Goal: Information Seeking & Learning: Learn about a topic

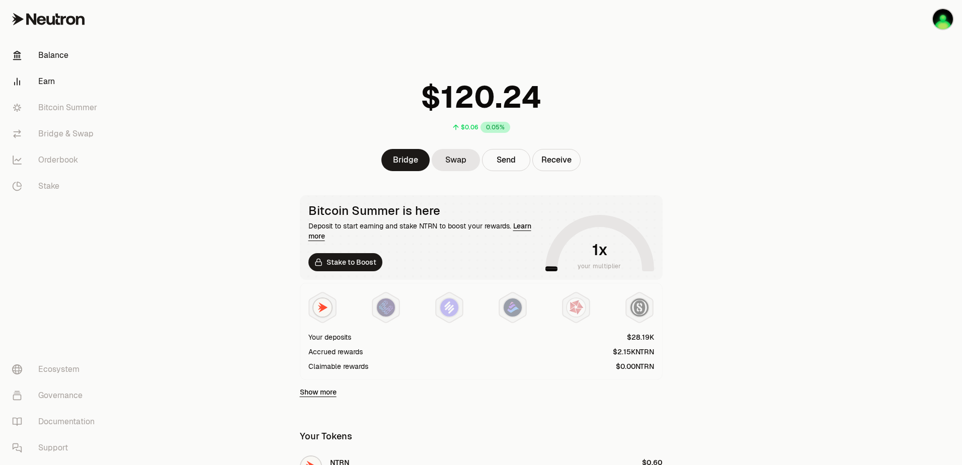
click at [41, 78] on link "Earn" at bounding box center [56, 81] width 105 height 26
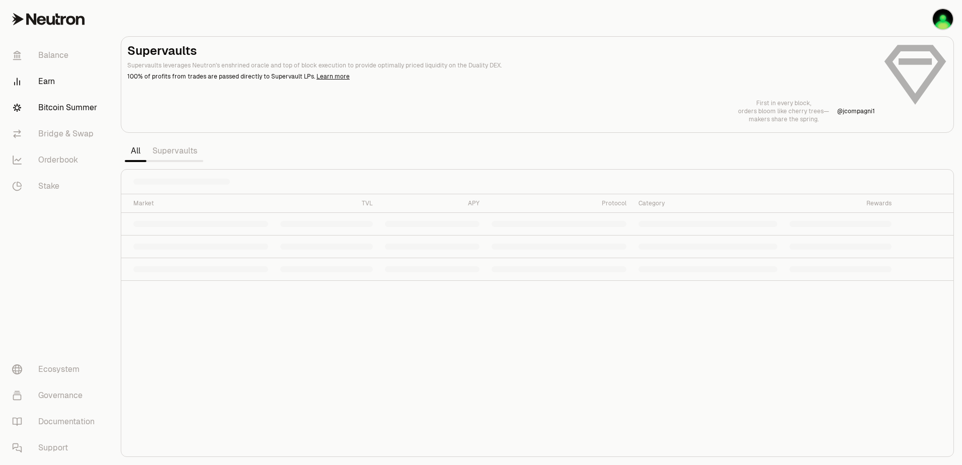
click at [79, 106] on link "Bitcoin Summer" at bounding box center [56, 108] width 105 height 26
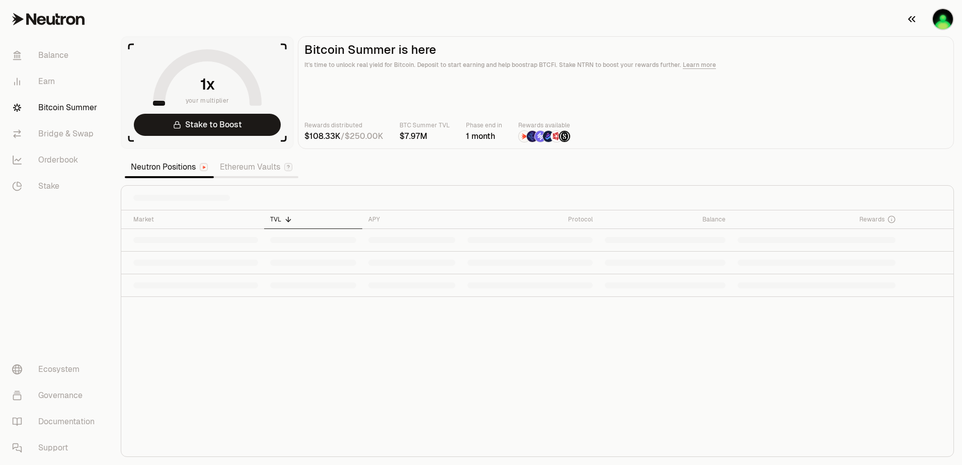
click at [952, 13] on div "button" at bounding box center [943, 19] width 22 height 22
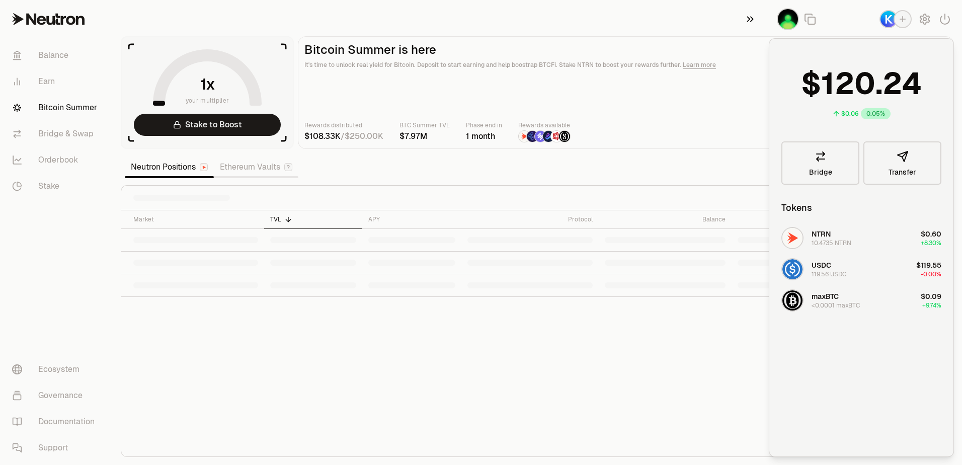
click at [753, 16] on icon "button" at bounding box center [749, 19] width 11 height 12
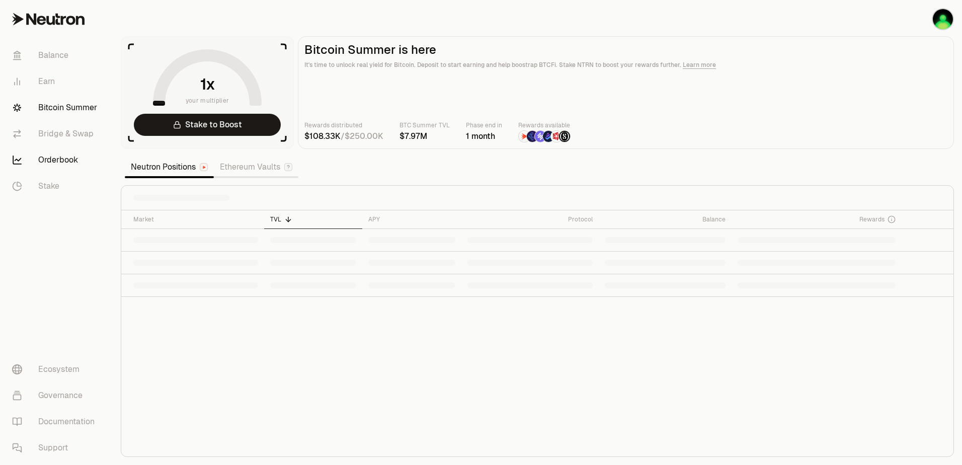
click at [55, 165] on link "Orderbook" at bounding box center [56, 160] width 105 height 26
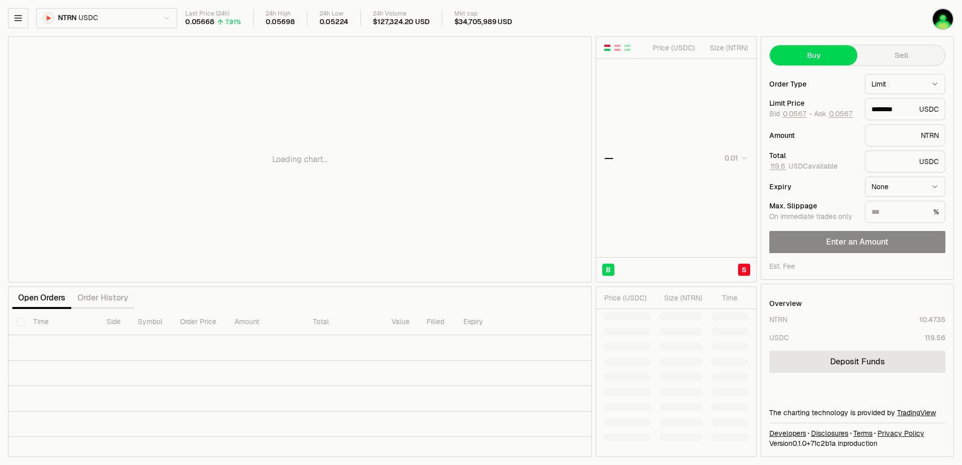
click at [279, 294] on div "Open Orders Order History" at bounding box center [299, 298] width 583 height 22
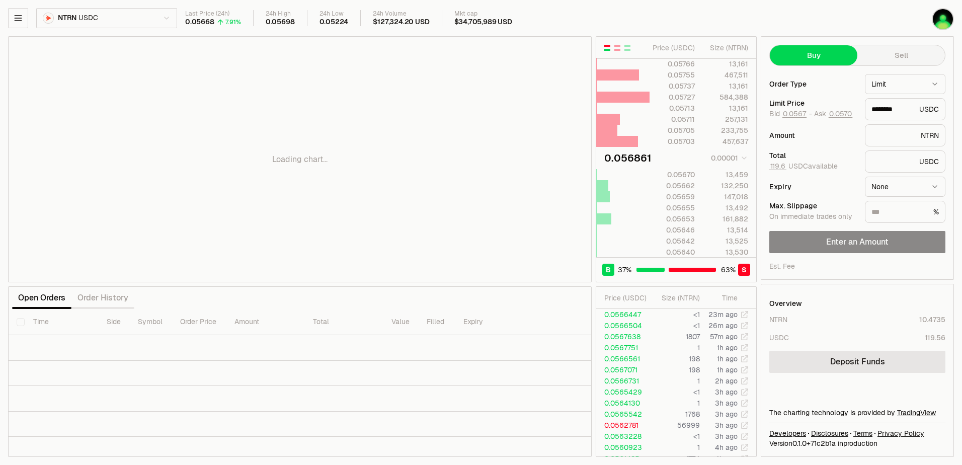
type input "********"
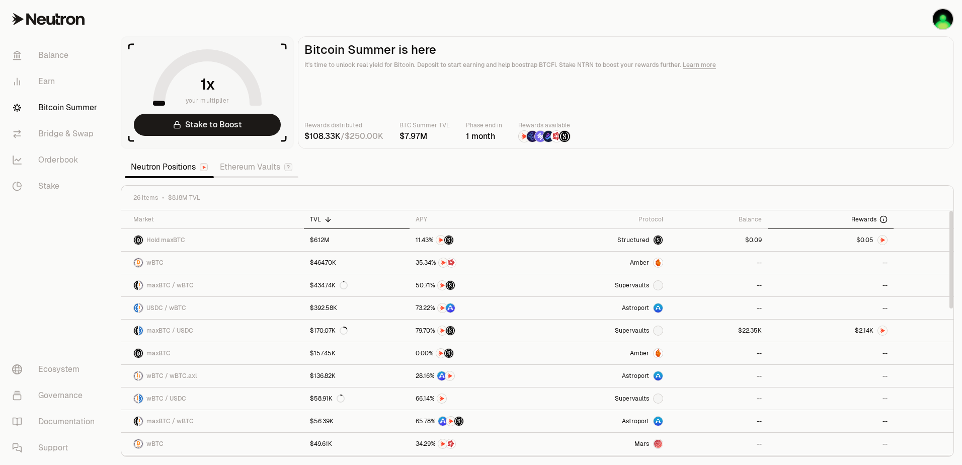
click at [867, 221] on span "Rewards" at bounding box center [863, 219] width 25 height 8
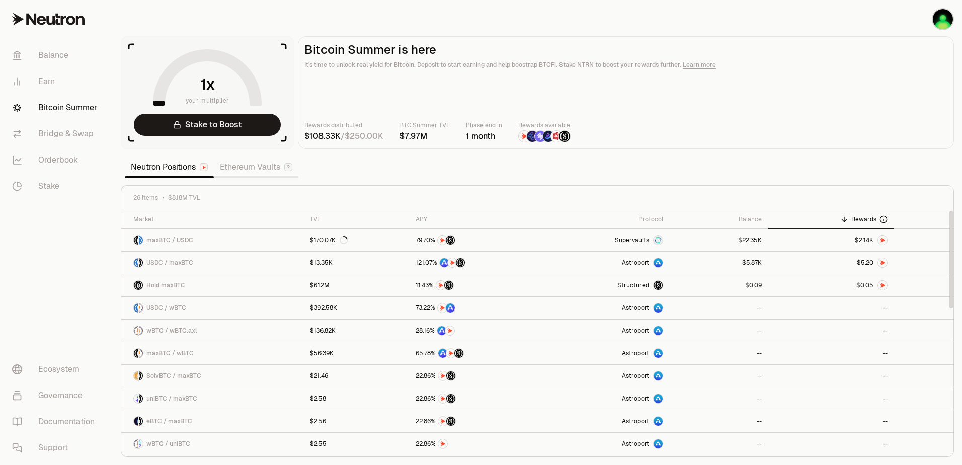
click at [858, 147] on main "Bitcoin Summer is here It's time to unlock real yield for Bitcoin. Deposit to s…" at bounding box center [626, 92] width 656 height 113
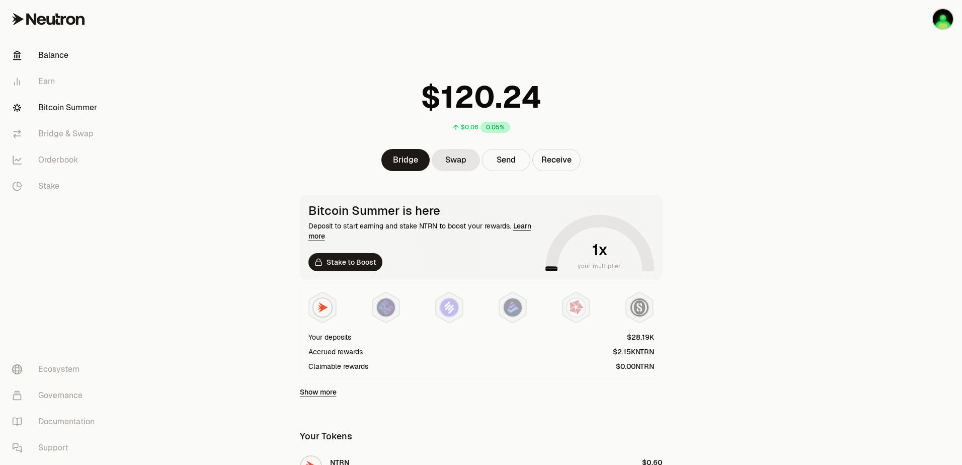
click at [52, 111] on link "Bitcoin Summer" at bounding box center [56, 108] width 105 height 26
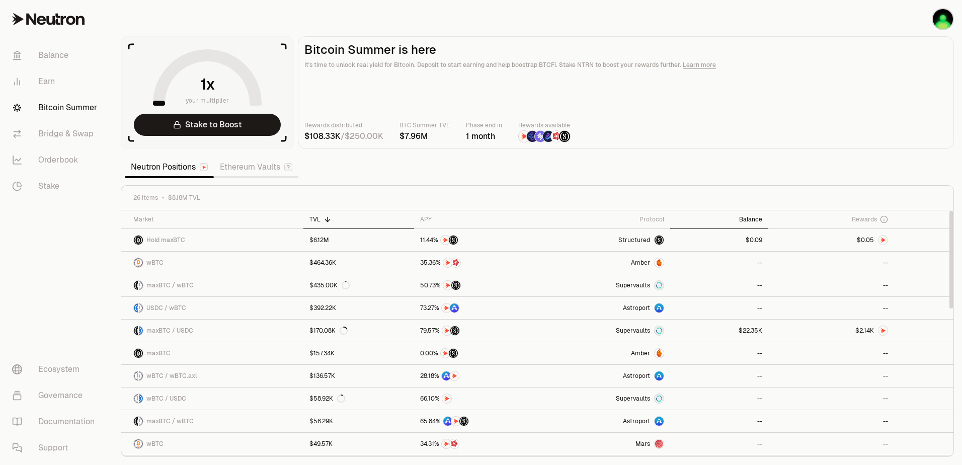
click at [761, 217] on div "Balance" at bounding box center [719, 219] width 86 height 8
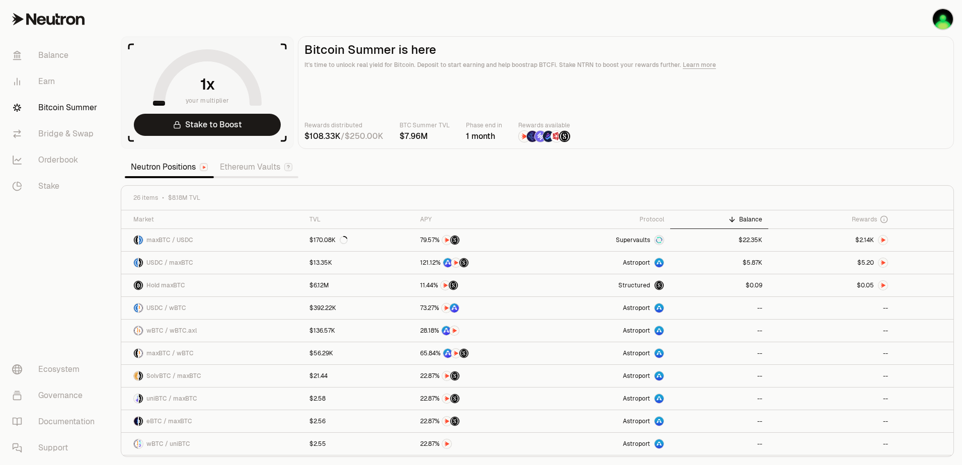
click at [606, 169] on section "your multiplier Stake to Boost Bitcoin Summer is here It's time to unlock real …" at bounding box center [537, 232] width 849 height 465
click at [720, 172] on section "your multiplier Stake to Boost Bitcoin Summer is here It's time to unlock real …" at bounding box center [537, 232] width 849 height 465
click at [760, 132] on div "Rewards distributed / BTC Summer TVL Phase end in 1 month Rewards available" at bounding box center [625, 131] width 643 height 22
click at [815, 123] on div "Rewards distributed / BTC Summer TVL Phase end in 1 month Rewards available" at bounding box center [625, 131] width 643 height 22
click at [416, 217] on div "APY" at bounding box center [475, 219] width 118 height 8
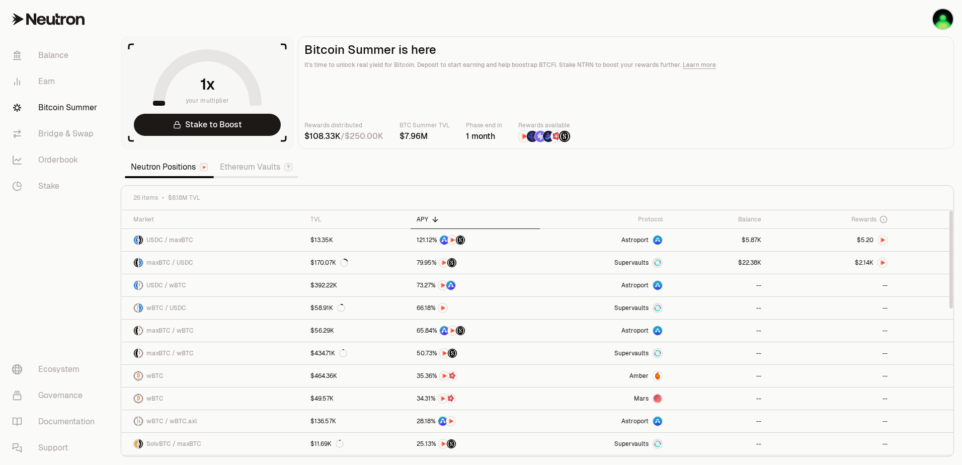
click at [418, 223] on div "APY" at bounding box center [475, 219] width 118 height 8
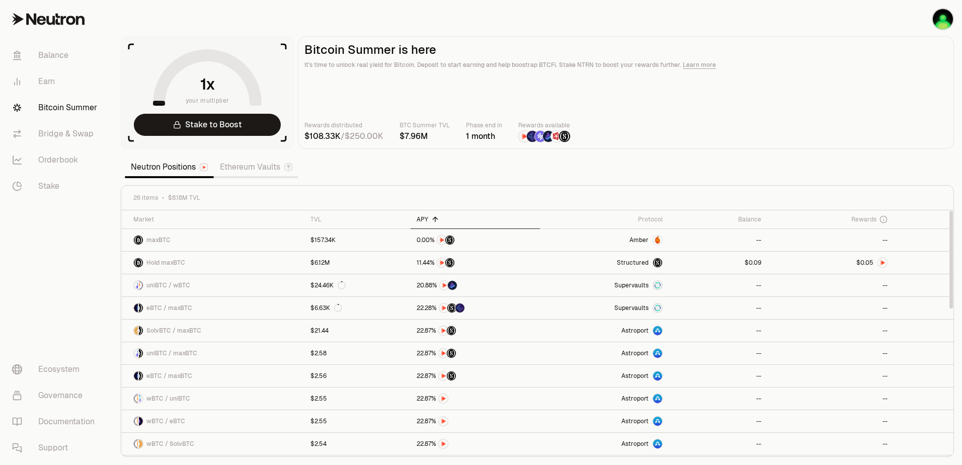
click at [416, 222] on div "APY" at bounding box center [475, 219] width 118 height 8
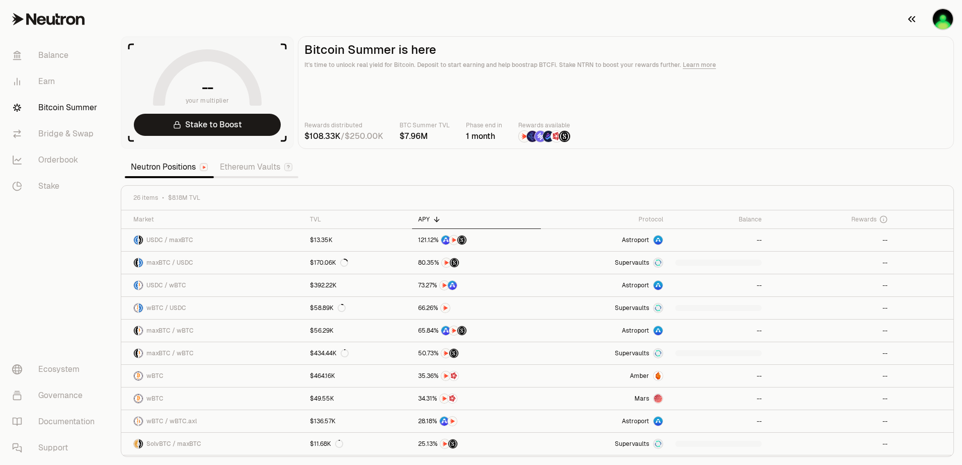
click at [940, 21] on img "button" at bounding box center [943, 19] width 20 height 20
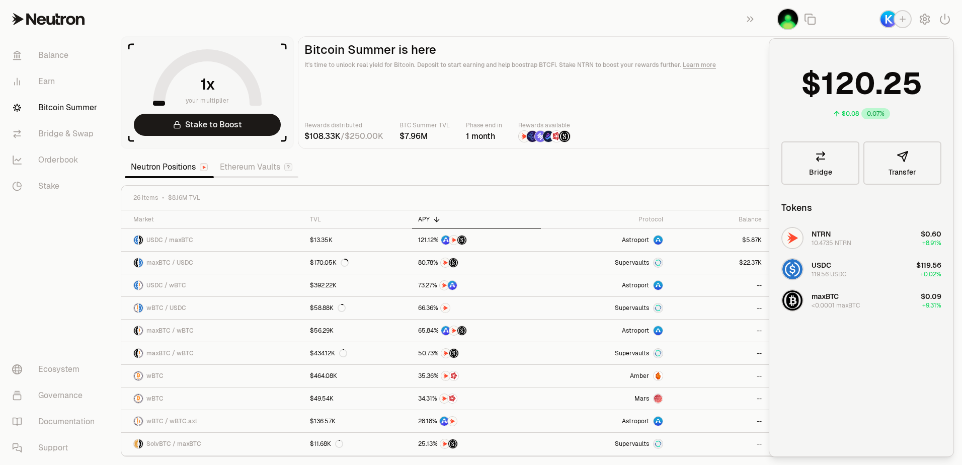
click at [583, 172] on section "your multiplier Stake to Boost Bitcoin Summer is here It's time to unlock real …" at bounding box center [537, 232] width 849 height 465
